Goal: Task Accomplishment & Management: Complete application form

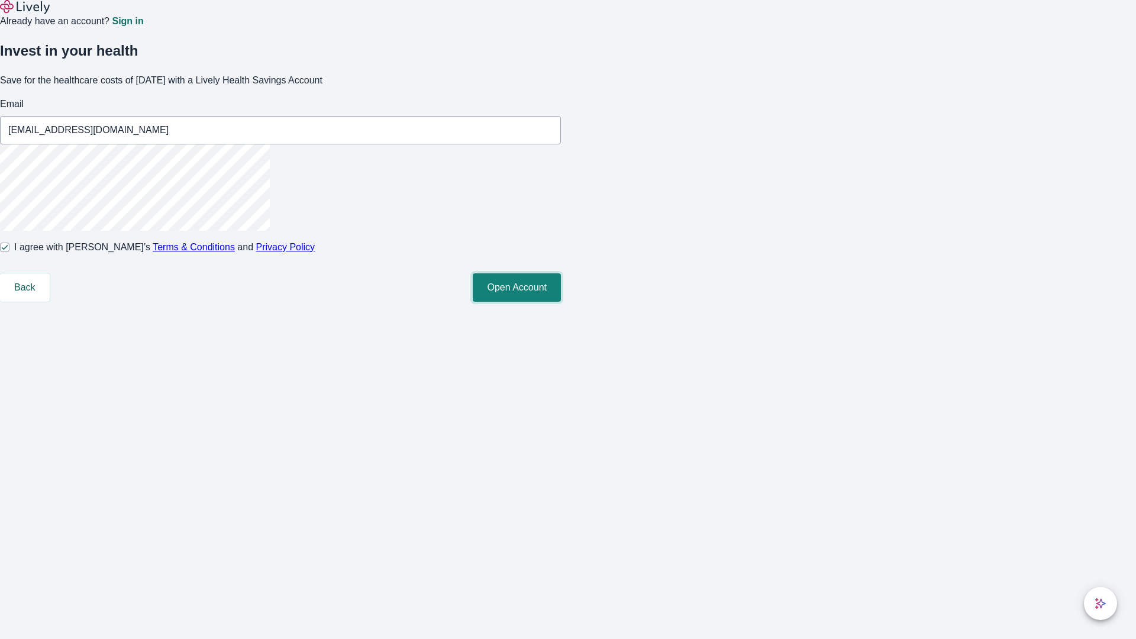
click at [561, 302] on button "Open Account" at bounding box center [517, 287] width 88 height 28
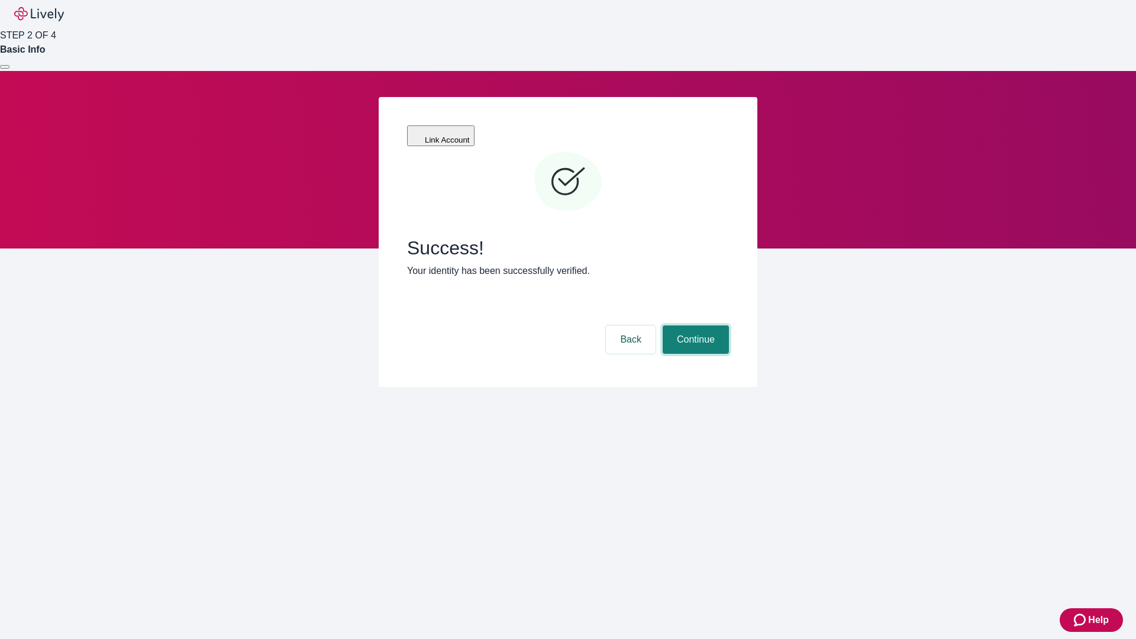
click at [694, 326] on button "Continue" at bounding box center [696, 340] width 66 height 28
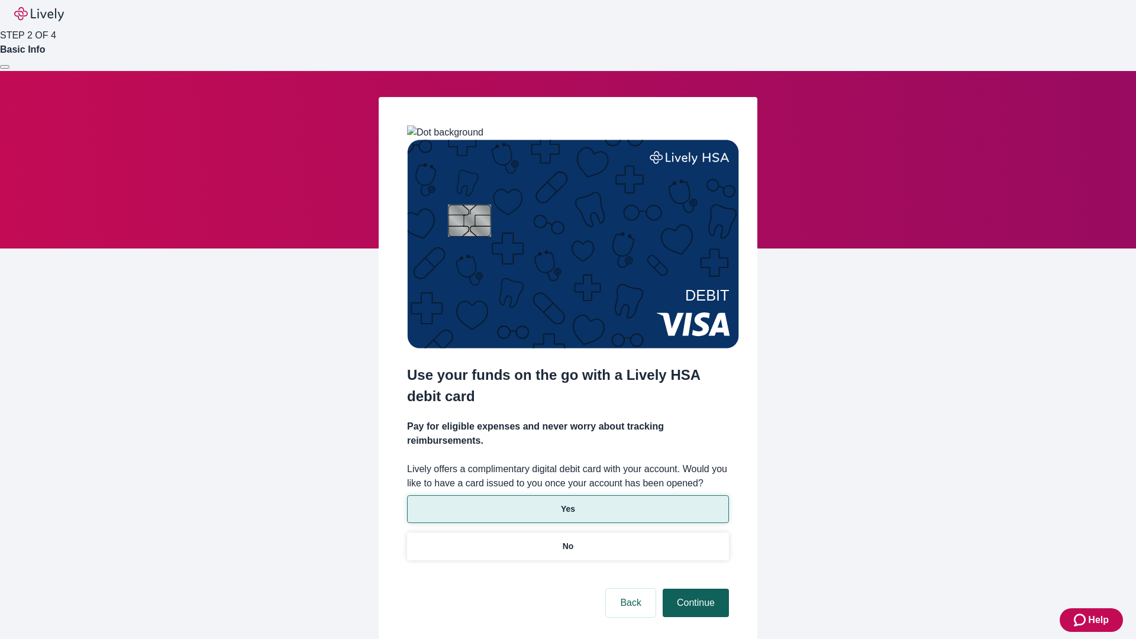
click at [568, 540] on p "No" at bounding box center [568, 546] width 11 height 12
click at [694, 589] on button "Continue" at bounding box center [696, 603] width 66 height 28
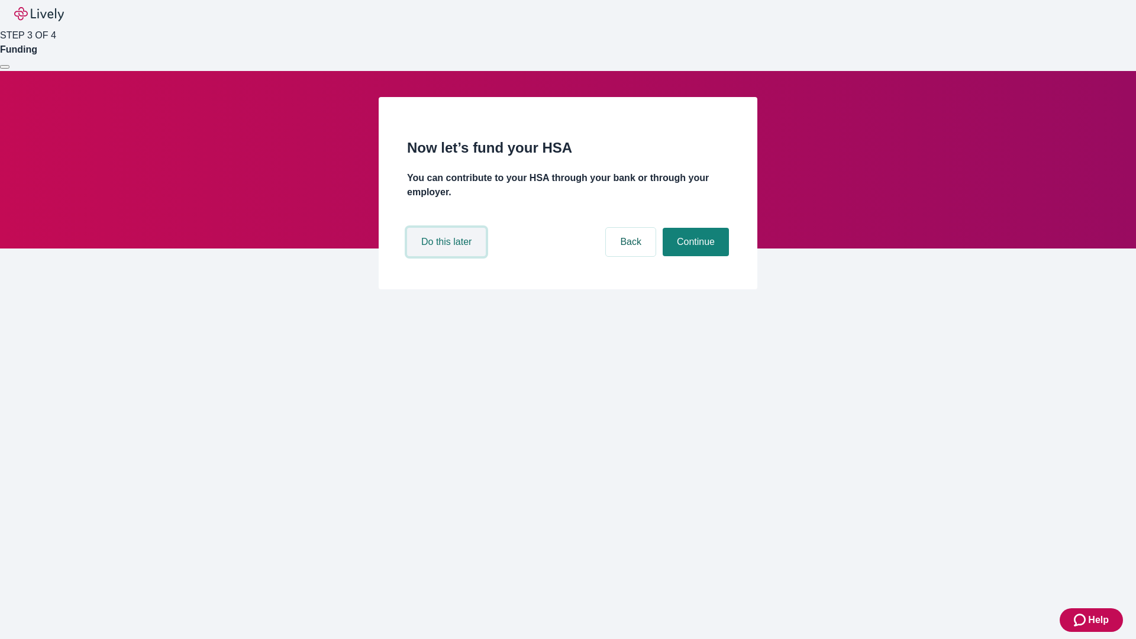
click at [448, 256] on button "Do this later" at bounding box center [446, 242] width 79 height 28
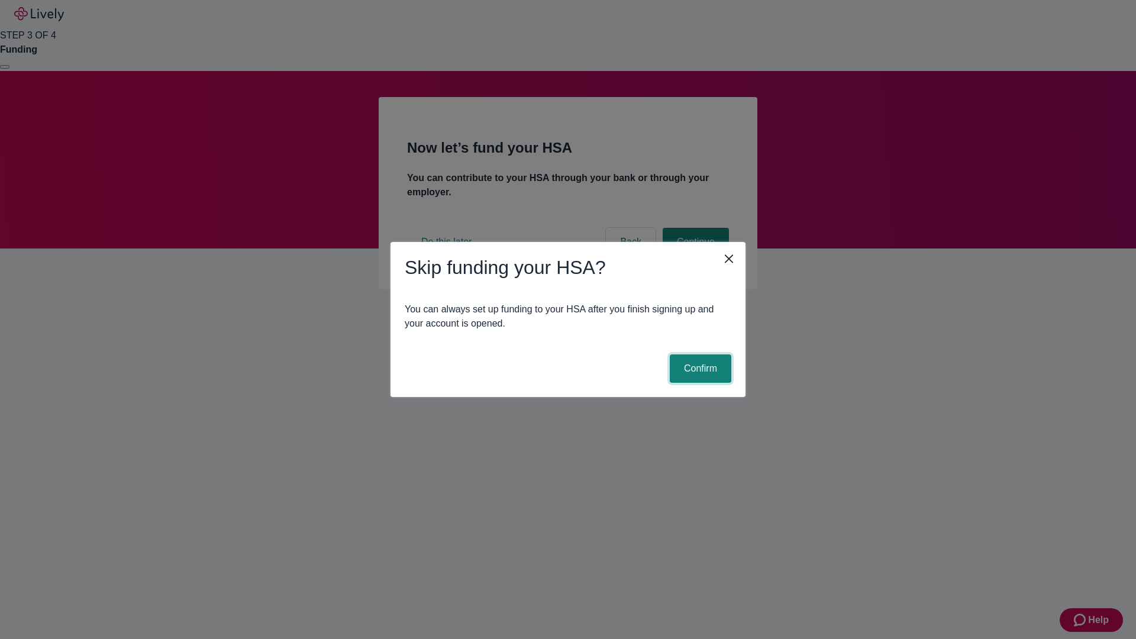
click at [699, 369] on button "Confirm" at bounding box center [701, 369] width 62 height 28
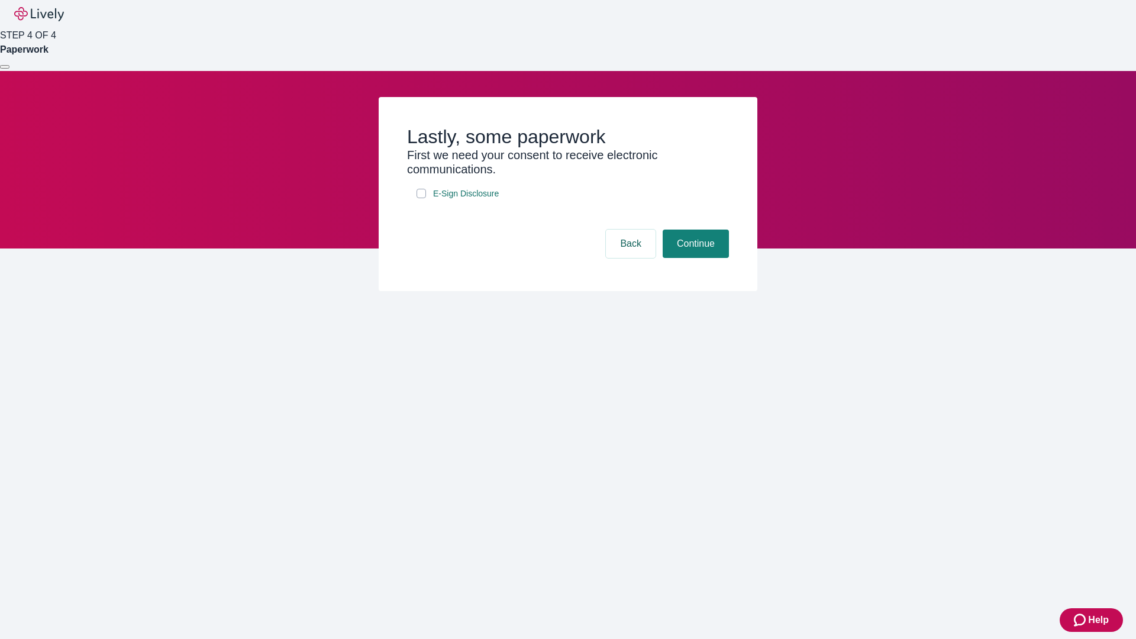
click at [421, 198] on input "E-Sign Disclosure" at bounding box center [421, 193] width 9 height 9
checkbox input "true"
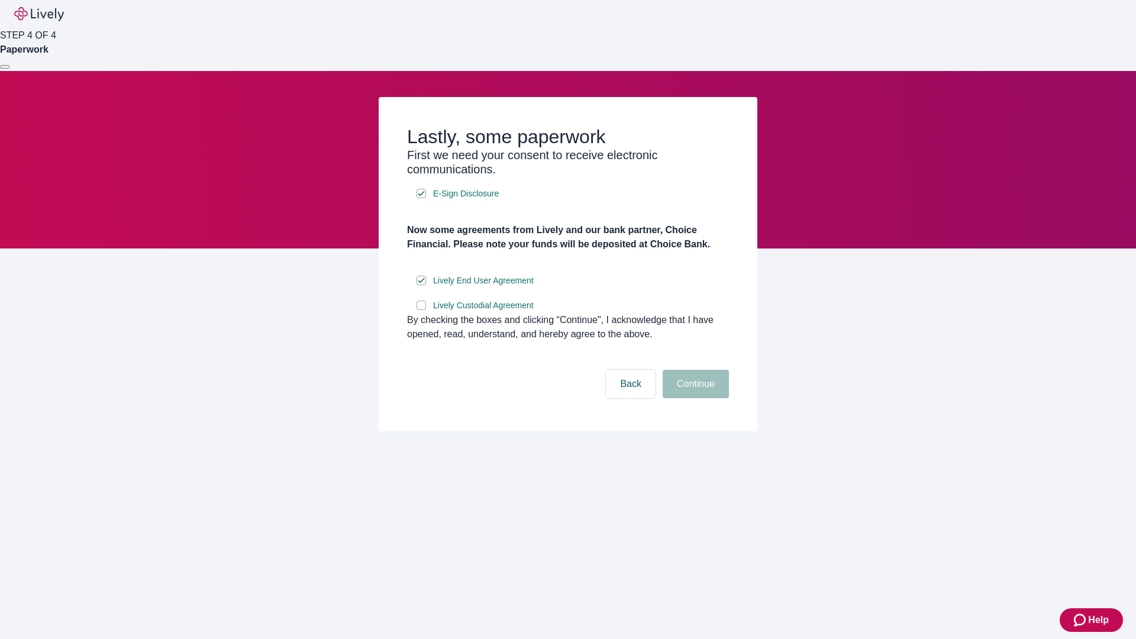
click at [421, 310] on input "Lively Custodial Agreement" at bounding box center [421, 305] width 9 height 9
checkbox input "true"
click at [694, 398] on button "Continue" at bounding box center [696, 384] width 66 height 28
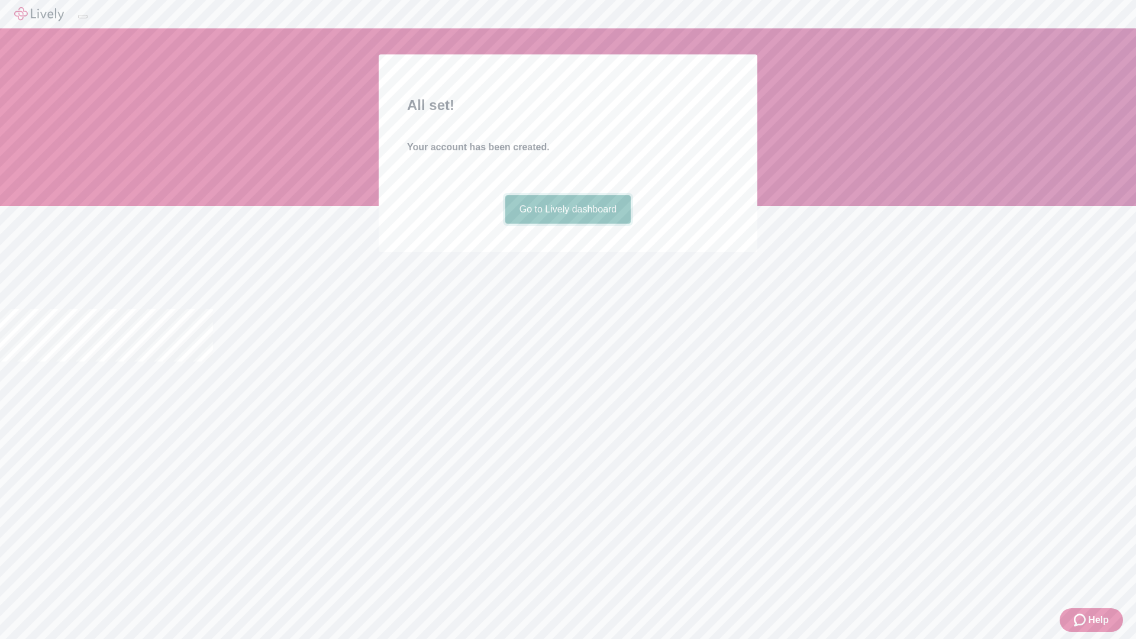
click at [568, 224] on link "Go to Lively dashboard" at bounding box center [568, 209] width 126 height 28
